Goal: Information Seeking & Learning: Learn about a topic

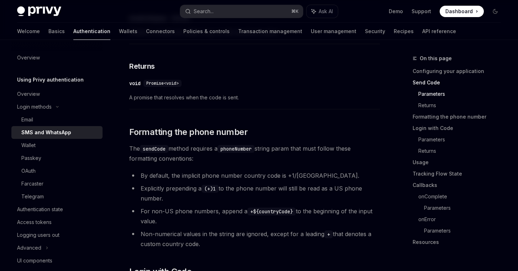
scroll to position [437, 0]
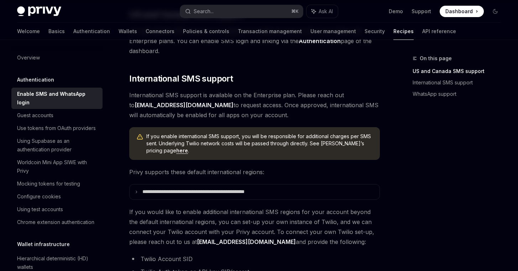
scroll to position [299, 0]
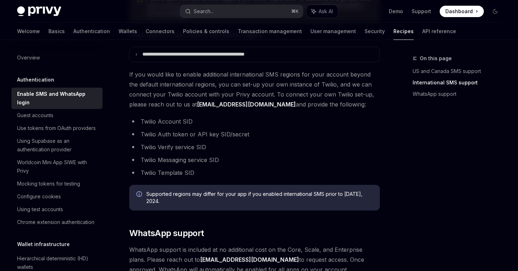
scroll to position [391, 0]
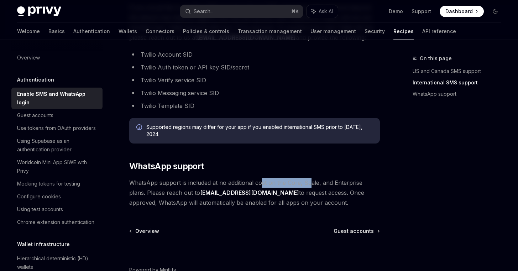
drag, startPoint x: 267, startPoint y: 184, endPoint x: 312, endPoint y: 187, distance: 45.6
click at [310, 187] on span "WhatsApp support is included at no additional cost on the Core, Scale, and Ente…" at bounding box center [254, 193] width 251 height 30
click at [316, 185] on span "WhatsApp support is included at no additional cost on the Core, Scale, and Ente…" at bounding box center [254, 193] width 251 height 30
drag, startPoint x: 253, startPoint y: 196, endPoint x: 296, endPoint y: 196, distance: 43.1
click at [295, 196] on span "WhatsApp support is included at no additional cost on the Core, Scale, and Ente…" at bounding box center [254, 193] width 251 height 30
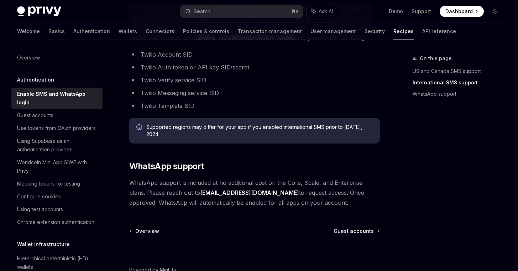
click at [327, 197] on span "WhatsApp support is included at no additional cost on the Core, Scale, and Ente…" at bounding box center [254, 193] width 251 height 30
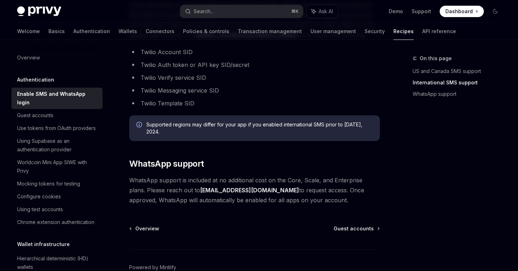
scroll to position [394, 0]
